Goal: Task Accomplishment & Management: Complete application form

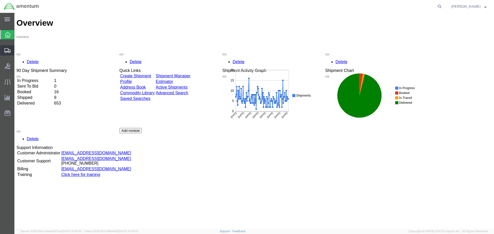
click at [0, 0] on span "Create Shipment" at bounding box center [0, 0] width 0 height 0
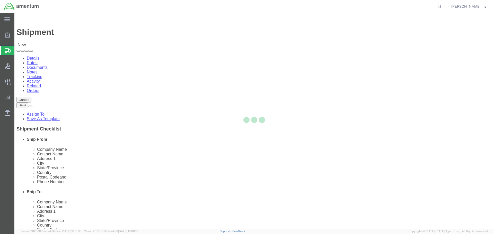
select select
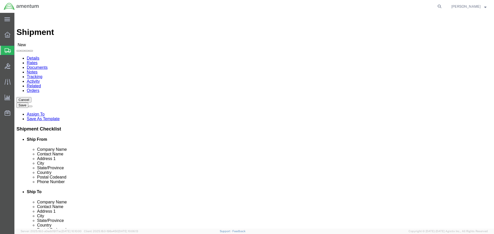
select select "MYPROFILE"
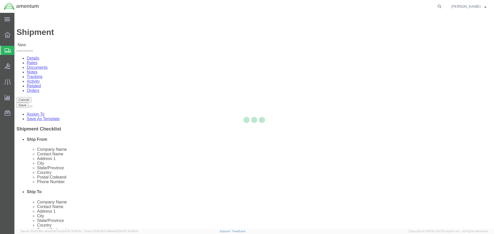
select select "[GEOGRAPHIC_DATA]"
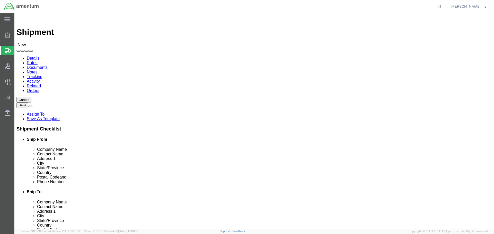
click input "text"
drag, startPoint x: 104, startPoint y: 116, endPoint x: 70, endPoint y: 115, distance: 33.2
click input "text"
type input "845"
select select
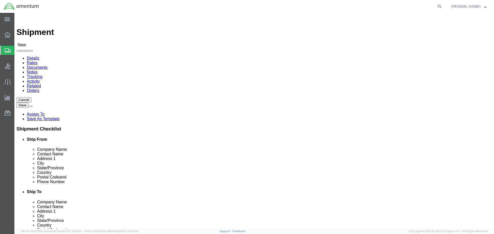
click input "845"
type input "[STREET_ADDRESS] NAS"
click input "text"
type input "BUILDING"
click input "text"
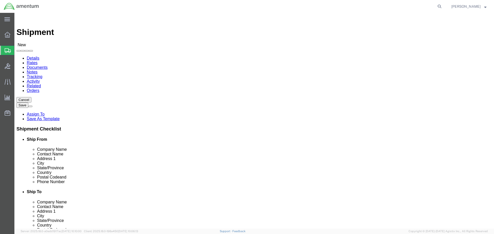
drag, startPoint x: 94, startPoint y: 136, endPoint x: 67, endPoint y: 136, distance: 27.5
click div
type input "[DATE]"
click input "text"
type input "7"
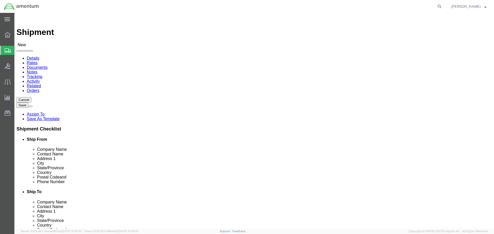
type input "78419"
click input "text"
drag, startPoint x: 103, startPoint y: 175, endPoint x: 70, endPoint y: 174, distance: 33.2
click input "text"
click input "361698-"
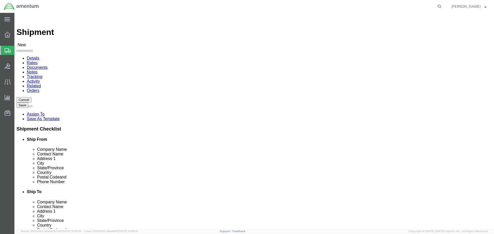
click input "361-698-"
type input "[PHONE_NUMBER]"
click input "text"
type input "SRC/CBP"
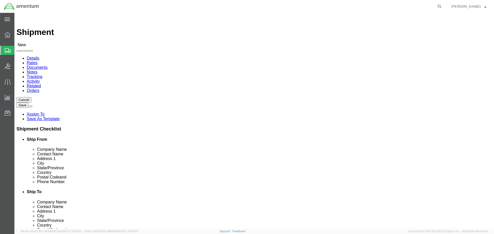
click input "text"
type input "4"
type input "[STREET_ADDRESS]"
click input "text"
type input "GREEN COVE"
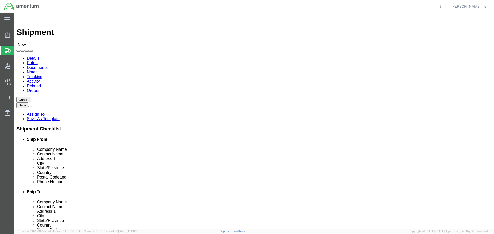
click p "- Scientific Research Corporation (SRC) - ([PERSON_NAME]) [STREET_ADDRESS]"
select select "FL"
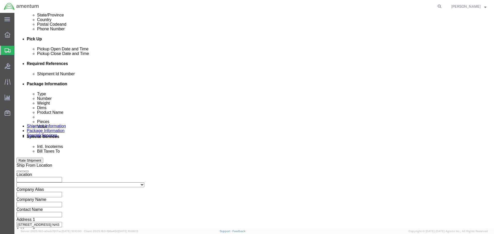
scroll to position [225, 0]
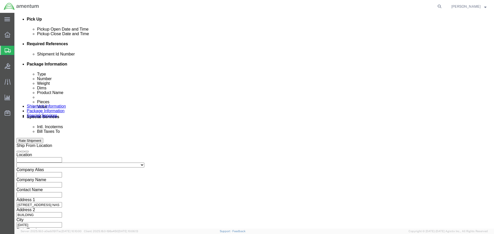
type input "[GEOGRAPHIC_DATA]"
click button "Continue"
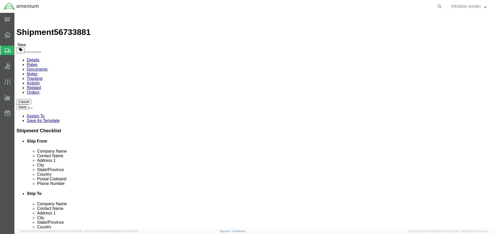
click select "Select BCK Boxes Bale(s) Basket(s) Bolt(s) Bottle(s) Buckets Bulk Bundle(s) Can…"
select select "SBOX"
click select "Select BCK Boxes Bale(s) Basket(s) Bolt(s) Bottle(s) Buckets Bulk Bundle(s) Can…"
type input "10.50"
type input "7.00"
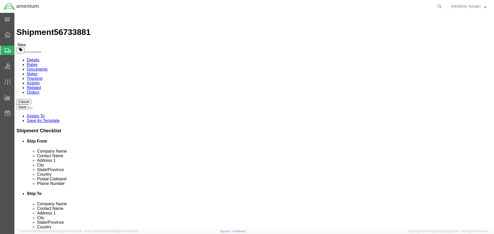
type input "5.00"
click input "0.00"
drag, startPoint x: 80, startPoint y: 120, endPoint x: 58, endPoint y: 118, distance: 21.9
click div "Weight Total weight of packages in pounds or kilograms 0.00 Select kgs lbs Ship…"
type input "1.00"
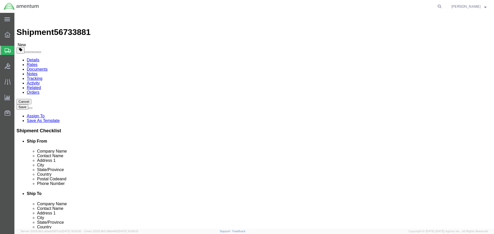
click link "Add Content"
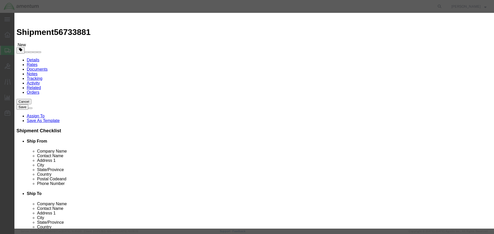
click input "text"
type input "DISK"
drag, startPoint x: 157, startPoint y: 48, endPoint x: 152, endPoint y: 48, distance: 4.1
click div "Name: B632M2001102\MAIN XMSN W.ROTOR BR.DISK Sku: B632M2001102 Model: Descripti…"
select select "USD"
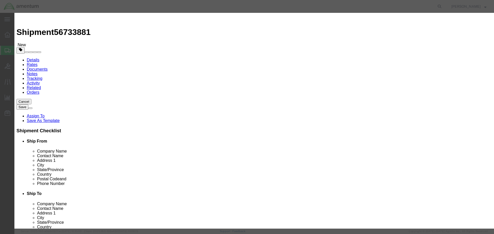
type input "B632M2001102\MAIN XMSN W.ROTOR BR.DISK"
type input "B632M2001102"
type input "B"
type input "DISK"
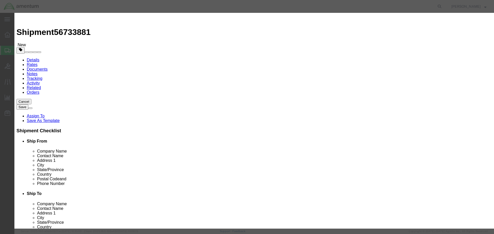
click div "Commodity library"
click input "text"
type input "1"
click input "text"
type input "1,000.00"
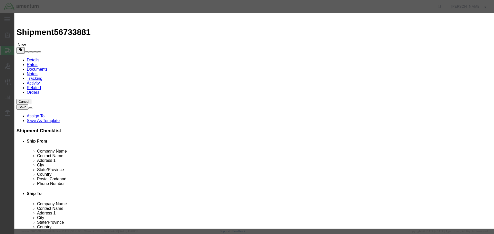
click button "Save & Close"
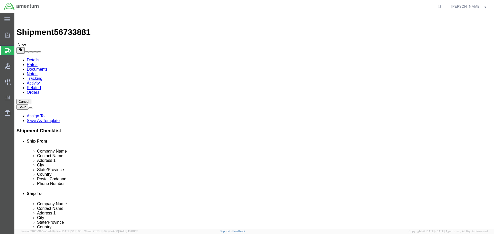
click button "Rate Shipment"
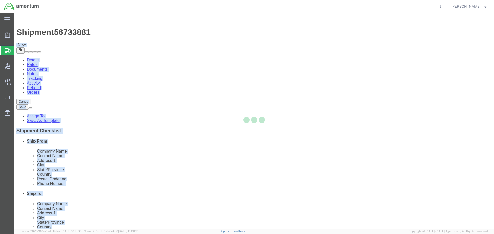
drag, startPoint x: 69, startPoint y: 7, endPoint x: 72, endPoint y: 19, distance: 11.9
click body "Shipment 56733881 New Details Rates Documents Notes Tracking Activity Related O…"
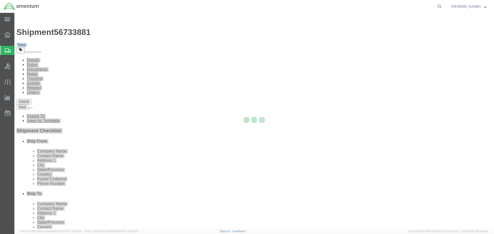
click at [86, 20] on div at bounding box center [253, 121] width 479 height 216
click at [211, 39] on div at bounding box center [253, 121] width 479 height 216
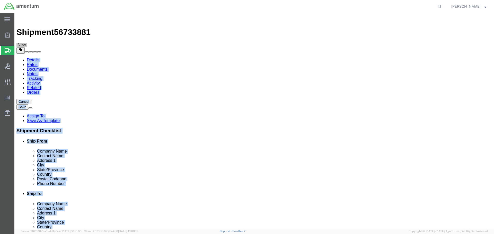
click div "Shipment Information Package Information Special Services"
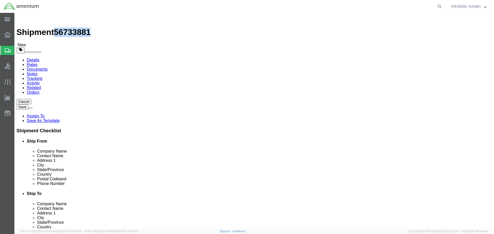
drag, startPoint x: 70, startPoint y: 7, endPoint x: 43, endPoint y: 8, distance: 26.5
click span "56733881"
copy span "56733881"
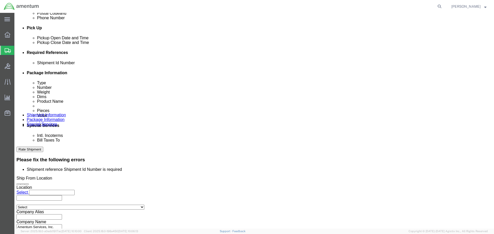
scroll to position [231, 0]
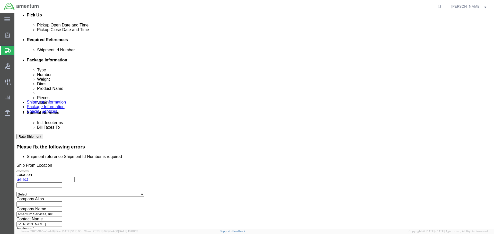
click input "text"
paste input "56733881"
type input "56733881"
click input "text"
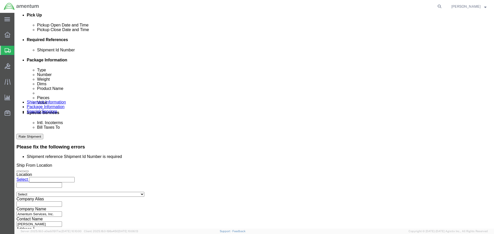
type input "CBP"
click input "text"
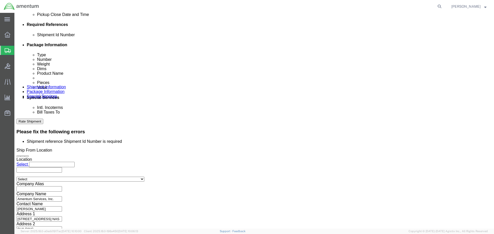
type input "RADAR SHOP"
click div "Shipment 56733881 New Details Rates Documents Notes Tracking Activity Related O…"
click button "Rate Shipment"
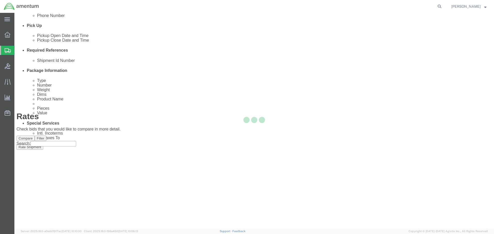
scroll to position [0, 0]
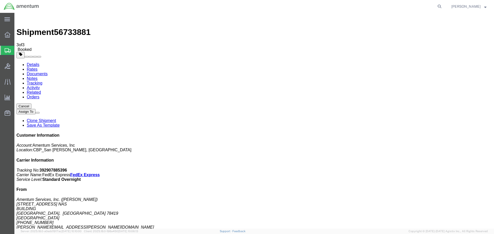
drag, startPoint x: 55, startPoint y: 92, endPoint x: 67, endPoint y: 97, distance: 13.6
click at [293, 62] on ul "Details Rates Documents Notes Tracking Activity Related Orders" at bounding box center [253, 80] width 475 height 37
